Goal: Task Accomplishment & Management: Manage account settings

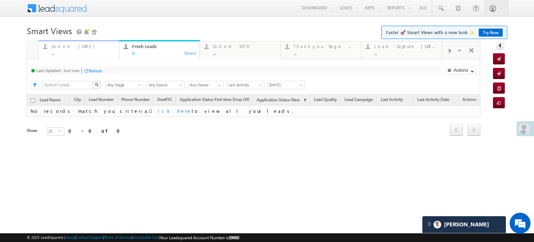
click at [82, 49] on div "Coded Today" at bounding box center [82, 46] width 63 height 6
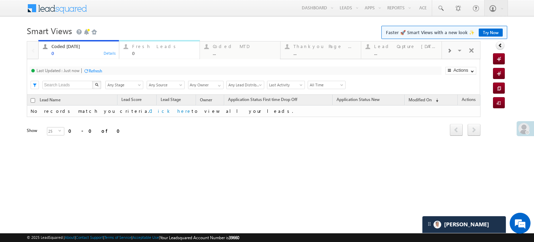
click at [146, 47] on div "Fresh Leads" at bounding box center [163, 46] width 63 height 6
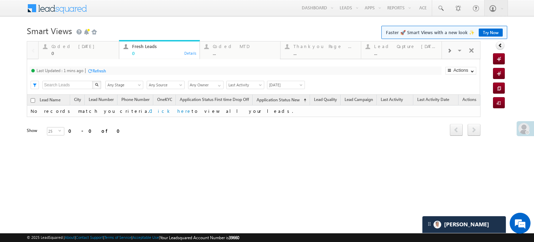
click at [93, 72] on div "Refresh" at bounding box center [100, 70] width 14 height 5
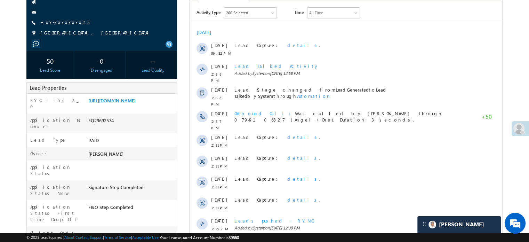
scroll to position [35, 0]
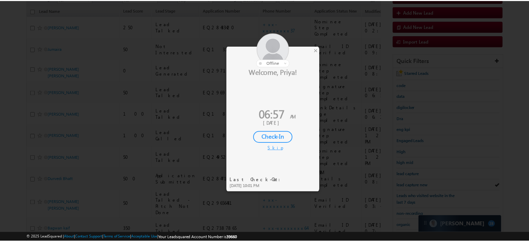
scroll to position [72, 0]
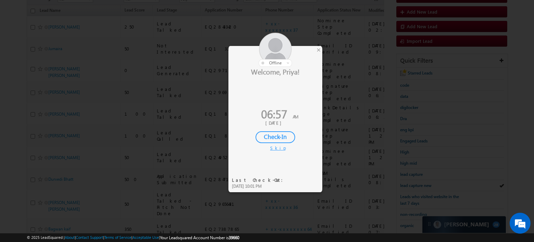
click at [265, 137] on div "Check-In" at bounding box center [276, 137] width 40 height 12
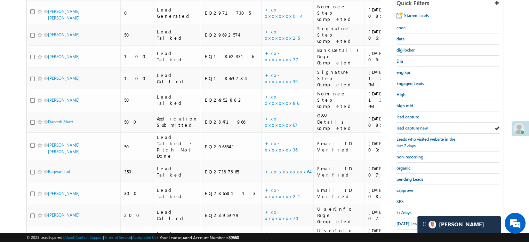
scroll to position [142, 0]
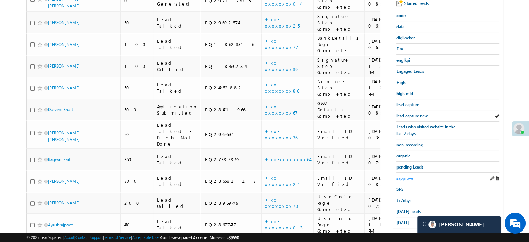
click at [406, 175] on span "sapprove" at bounding box center [405, 177] width 17 height 5
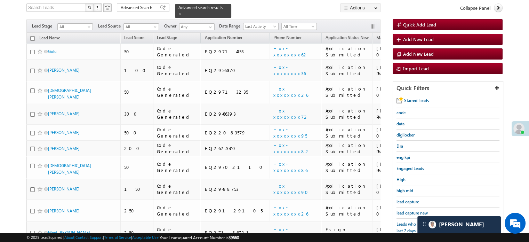
scroll to position [149, 0]
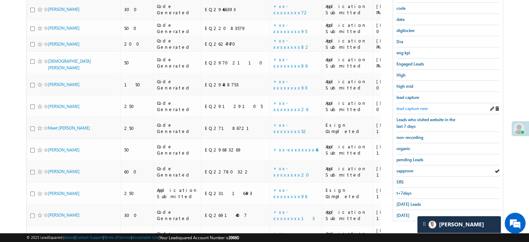
click at [419, 106] on span "lead capture new" at bounding box center [412, 108] width 31 height 5
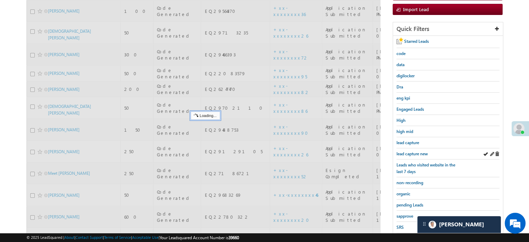
scroll to position [45, 0]
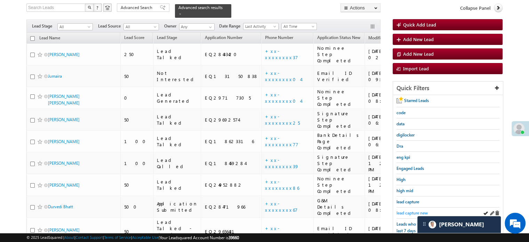
click at [403, 210] on span "lead capture new" at bounding box center [412, 212] width 31 height 5
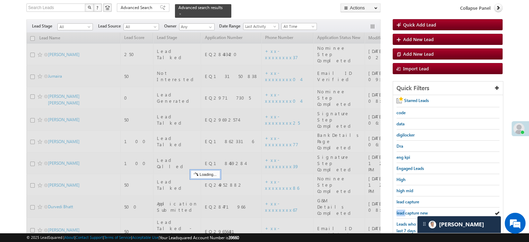
click at [403, 210] on span "lead capture new" at bounding box center [412, 212] width 31 height 5
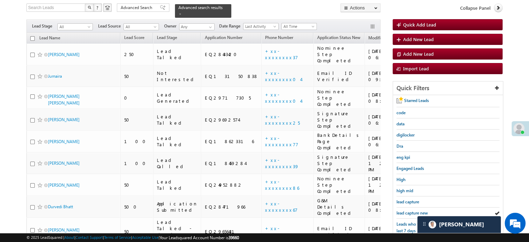
click at [403, 210] on span "lead capture new" at bounding box center [412, 212] width 31 height 5
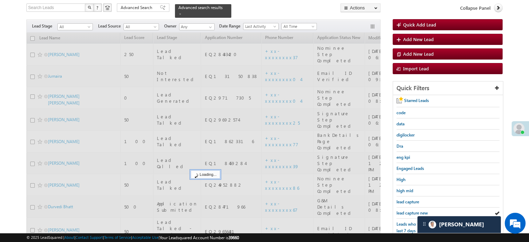
click at [403, 210] on span "lead capture new" at bounding box center [412, 212] width 31 height 5
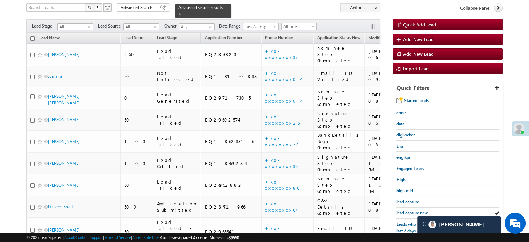
click at [403, 210] on span "lead capture new" at bounding box center [412, 212] width 31 height 5
click at [401, 213] on span "lead capture new" at bounding box center [412, 212] width 31 height 5
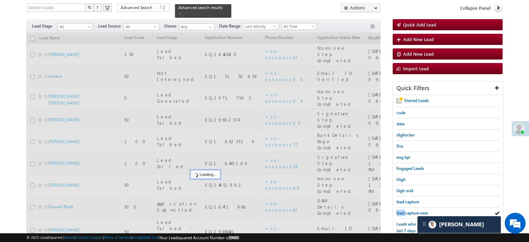
click at [401, 213] on span "lead capture new" at bounding box center [412, 212] width 31 height 5
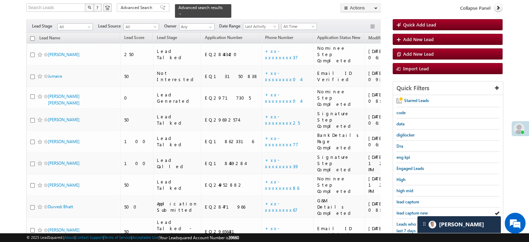
click at [401, 213] on span "lead capture new" at bounding box center [412, 212] width 31 height 5
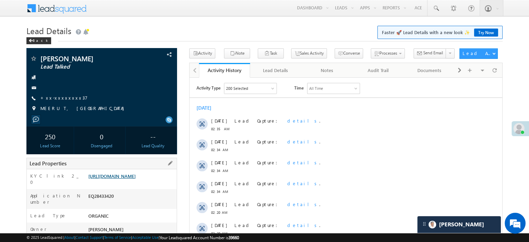
click at [136, 179] on link "[URL][DOMAIN_NAME]" at bounding box center [111, 176] width 47 height 6
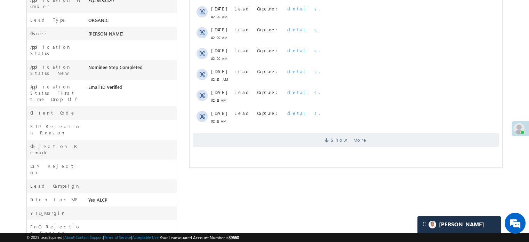
scroll to position [195, 0]
click at [276, 132] on div "Show More" at bounding box center [346, 137] width 313 height 19
click at [277, 134] on span "Show More" at bounding box center [346, 140] width 306 height 14
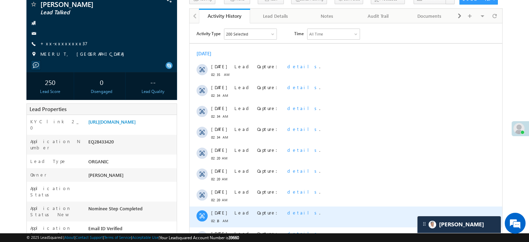
scroll to position [0, 0]
